Goal: Entertainment & Leisure: Consume media (video, audio)

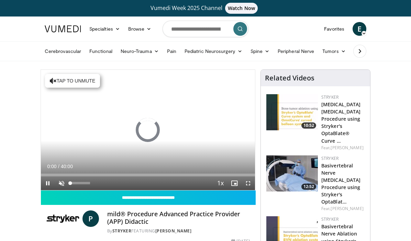
click at [60, 180] on span "Video Player" at bounding box center [62, 183] width 14 height 14
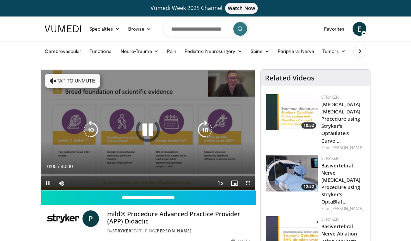
click at [53, 79] on icon "Video Player" at bounding box center [53, 80] width 7 height 7
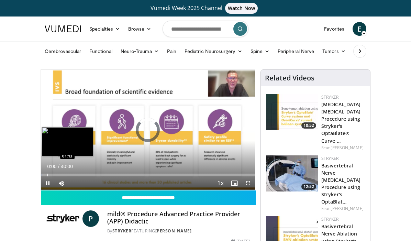
click at [47, 173] on div "Progress Bar" at bounding box center [47, 174] width 1 height 3
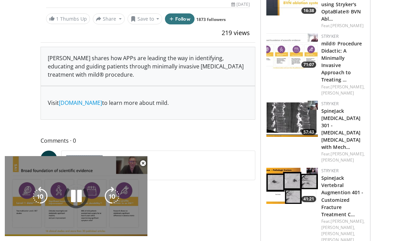
scroll to position [245, 0]
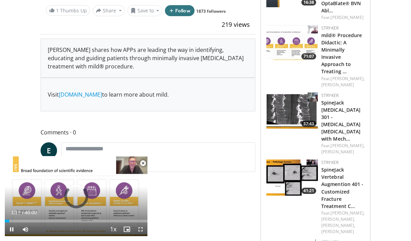
click at [145, 164] on span "Video Player" at bounding box center [143, 163] width 14 height 14
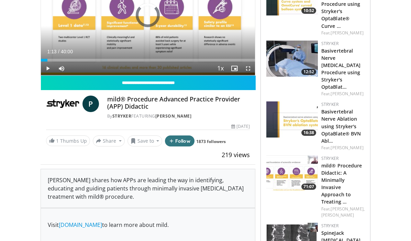
scroll to position [114, 0]
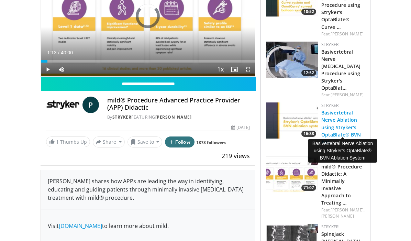
click at [334, 113] on link "Basivertebral Nerve Ablation using Stryker's OptaBlate® BVN Abl…" at bounding box center [340, 126] width 39 height 35
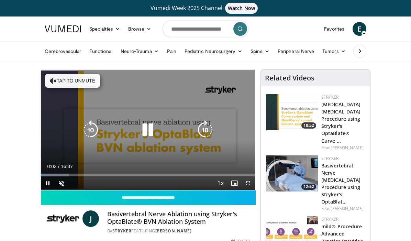
click at [54, 81] on icon "Video Player" at bounding box center [53, 80] width 7 height 7
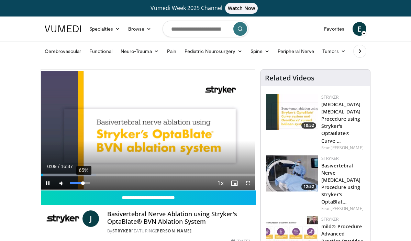
click at [83, 184] on video-js "**********" at bounding box center [148, 130] width 214 height 120
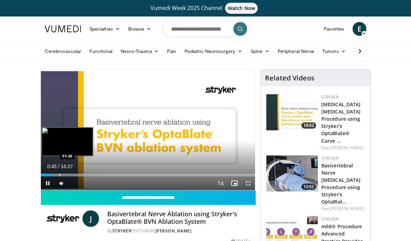
click at [59, 174] on div "Progress Bar" at bounding box center [59, 174] width 1 height 3
click at [70, 175] on div "Progress Bar" at bounding box center [70, 174] width 1 height 3
click at [76, 175] on div "Progress Bar" at bounding box center [76, 174] width 1 height 3
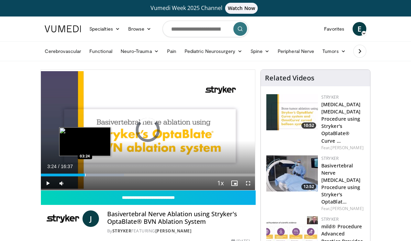
click at [85, 175] on div "Progress Bar" at bounding box center [85, 174] width 1 height 3
click at [94, 174] on div "Progress Bar" at bounding box center [94, 174] width 1 height 3
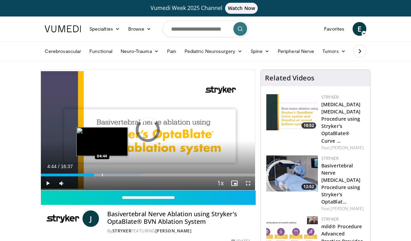
click at [102, 175] on div "Progress Bar" at bounding box center [102, 174] width 1 height 3
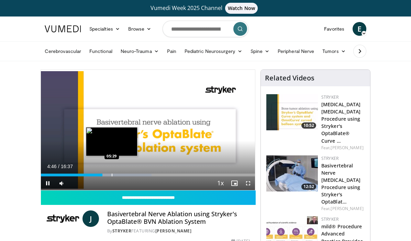
click at [112, 176] on div "Progress Bar" at bounding box center [112, 174] width 1 height 3
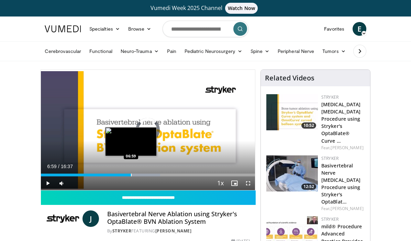
click at [131, 175] on div "Progress Bar" at bounding box center [131, 174] width 1 height 3
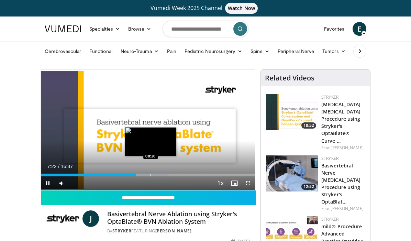
click at [150, 175] on div "Progress Bar" at bounding box center [150, 174] width 1 height 3
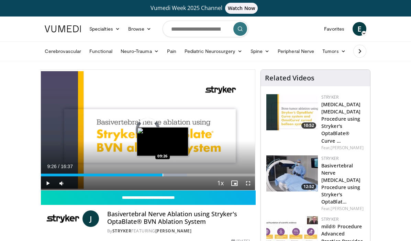
click at [162, 175] on div "Progress Bar" at bounding box center [162, 174] width 1 height 3
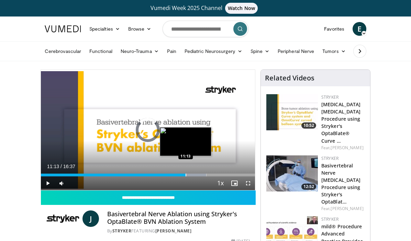
click at [185, 174] on div "Progress Bar" at bounding box center [185, 174] width 1 height 3
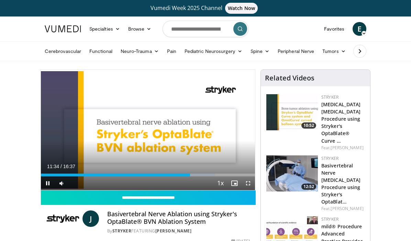
click at [195, 176] on div "Current Time 11:34 / Duration 16:37 Pause Skip Backward Skip Forward Mute 0% Lo…" at bounding box center [148, 183] width 214 height 14
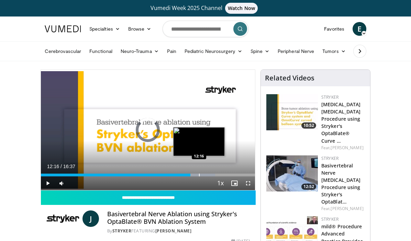
click at [199, 173] on div "Progress Bar" at bounding box center [199, 174] width 1 height 3
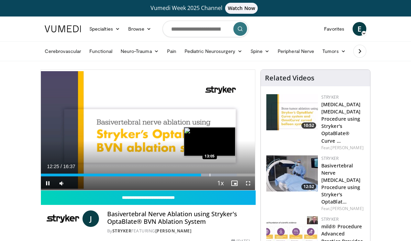
click at [209, 175] on div "Progress Bar" at bounding box center [209, 174] width 1 height 3
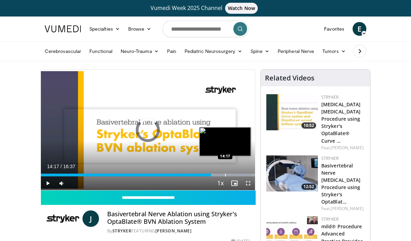
click at [225, 174] on div "Progress Bar" at bounding box center [225, 174] width 1 height 3
click at [239, 174] on div "Progress Bar" at bounding box center [239, 174] width 1 height 3
